Goal: Find specific page/section: Find specific page/section

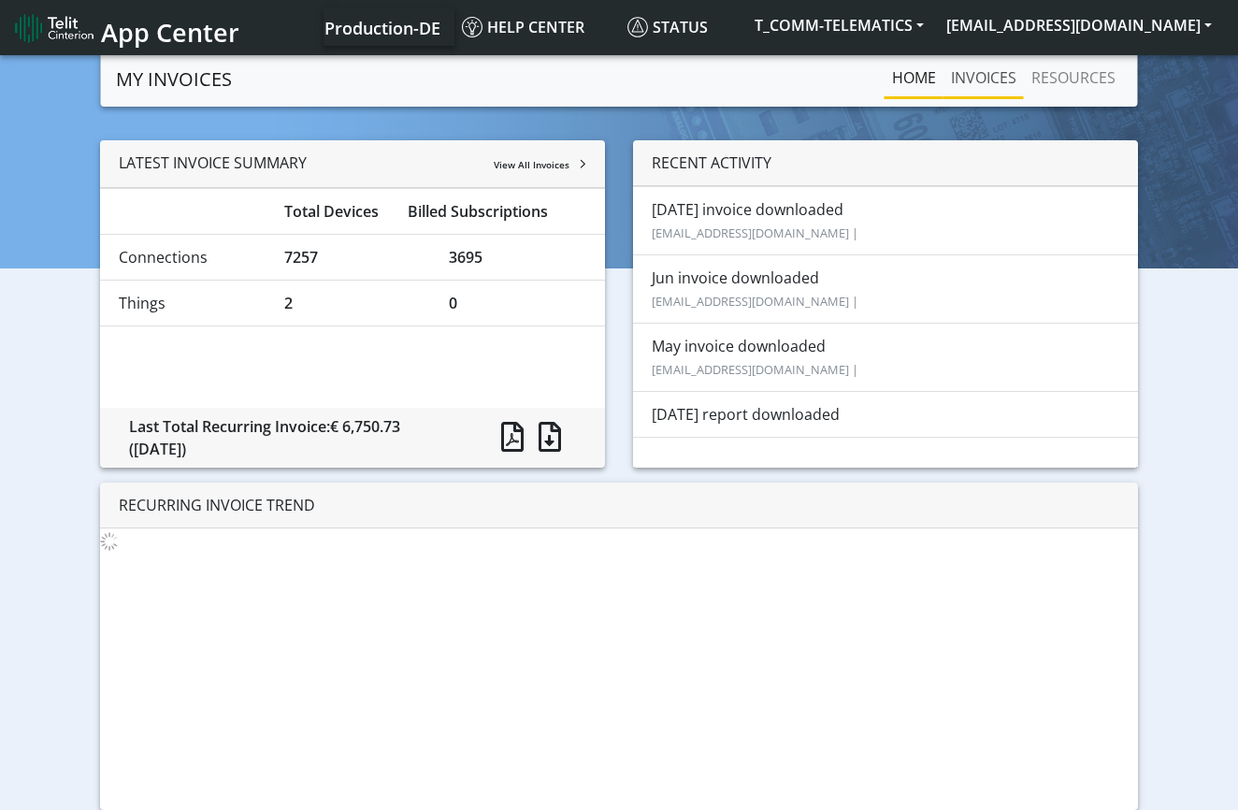
click at [979, 85] on link "INVOICES" at bounding box center [984, 77] width 80 height 37
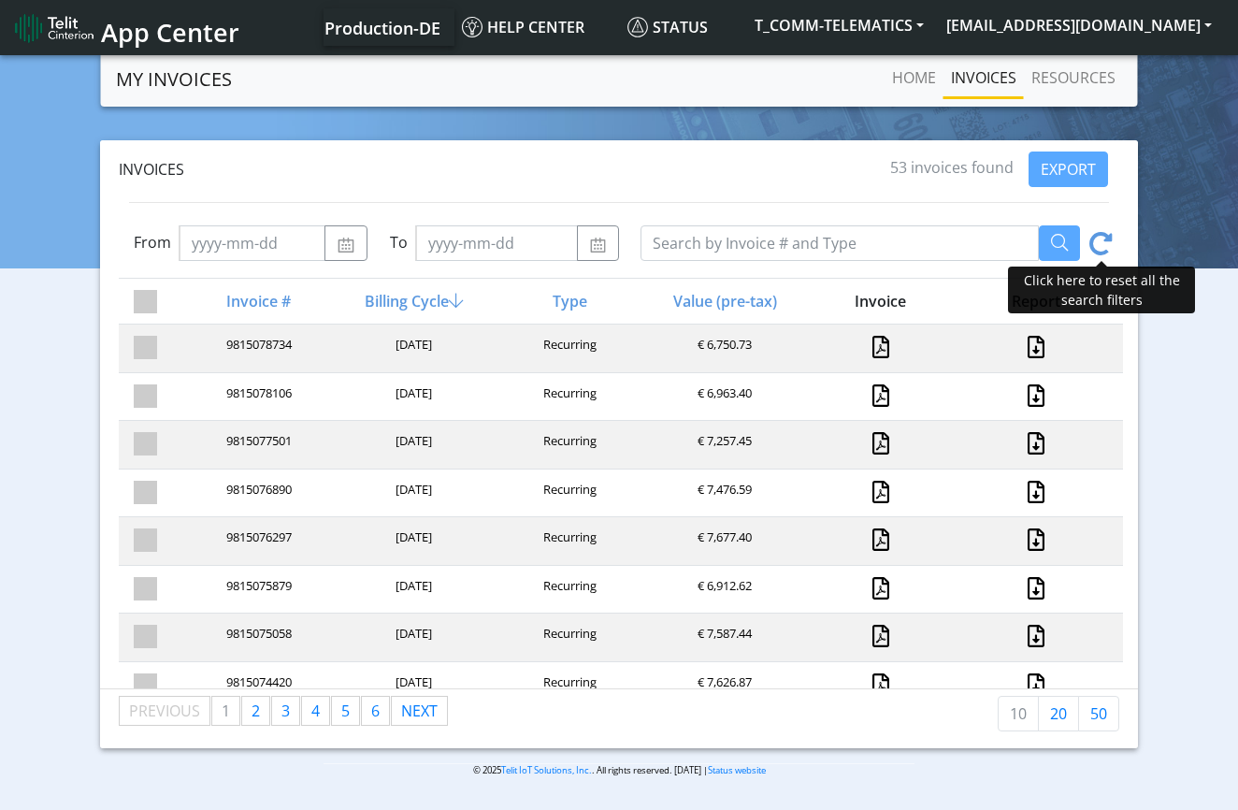
click at [1107, 241] on icon at bounding box center [1101, 246] width 23 height 29
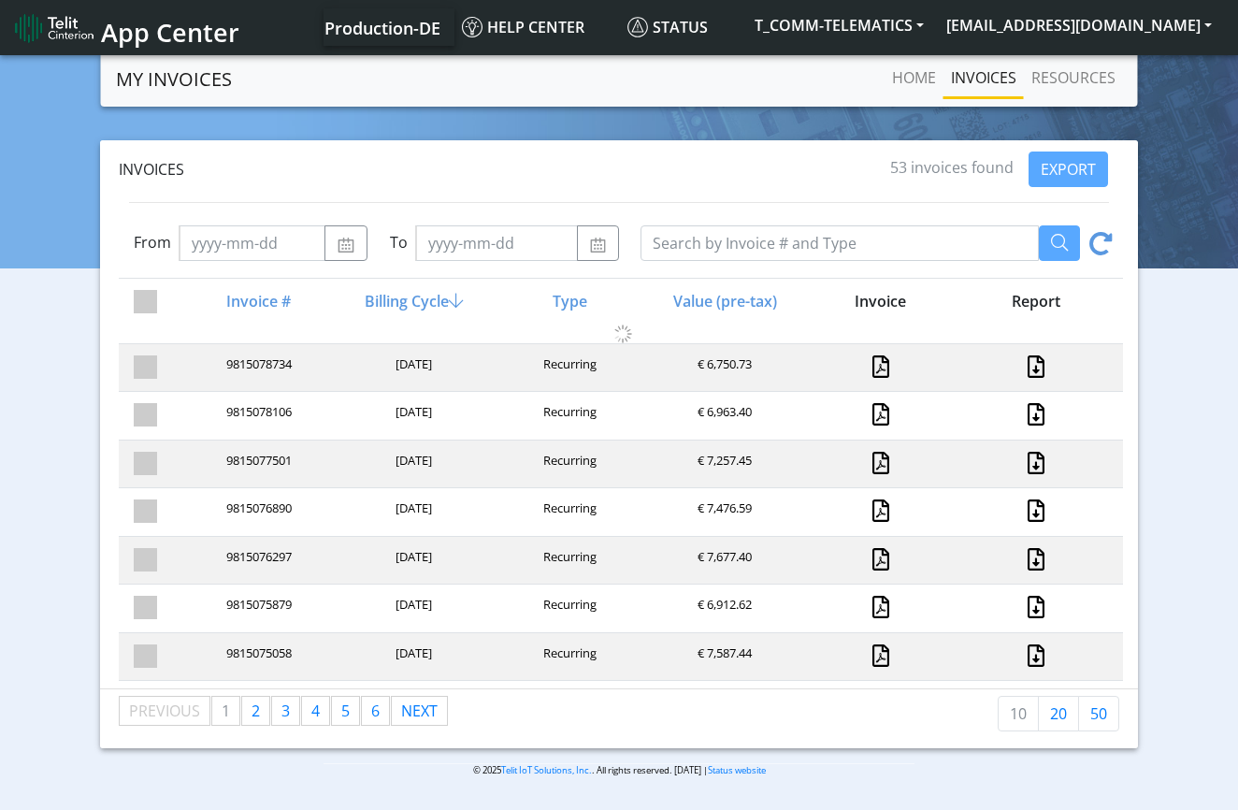
click at [1107, 241] on icon at bounding box center [1101, 246] width 23 height 29
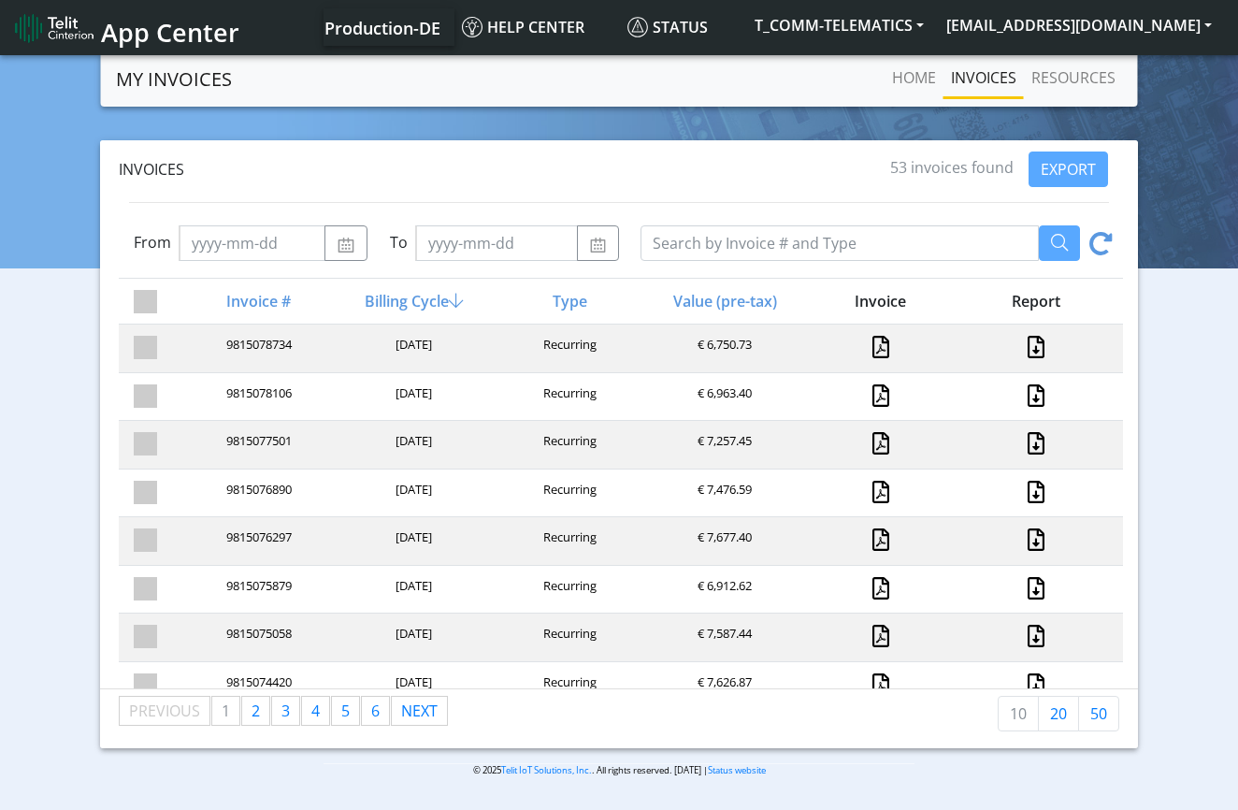
click at [1107, 241] on icon at bounding box center [1101, 246] width 23 height 29
click at [580, 156] on div "Invoices 53 invoices found EXPORT" at bounding box center [619, 170] width 1008 height 36
